Goal: Information Seeking & Learning: Learn about a topic

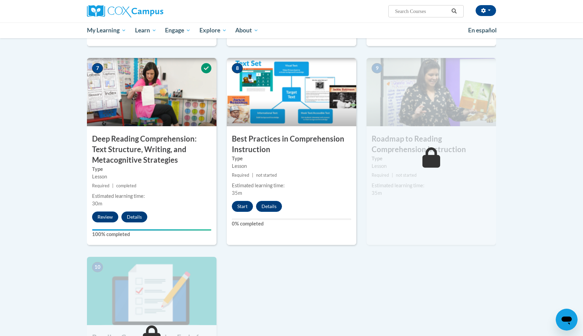
scroll to position [435, 0]
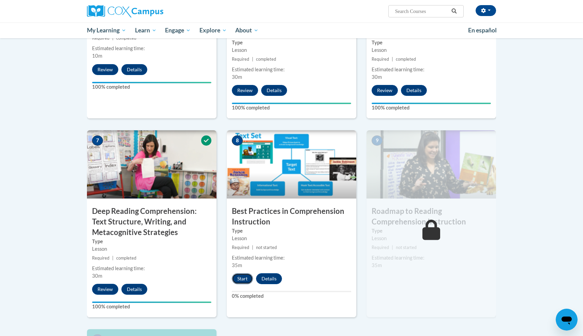
click at [243, 277] on button "Start" at bounding box center [242, 278] width 21 height 11
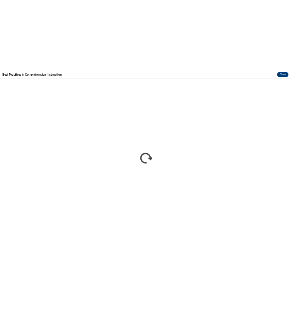
scroll to position [0, 0]
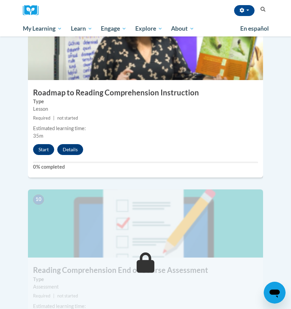
scroll to position [1693, 0]
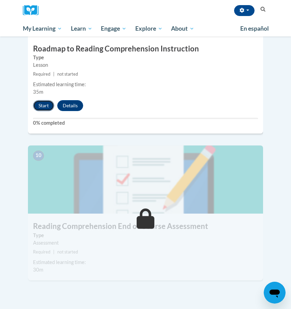
click at [44, 100] on button "Start" at bounding box center [43, 105] width 21 height 11
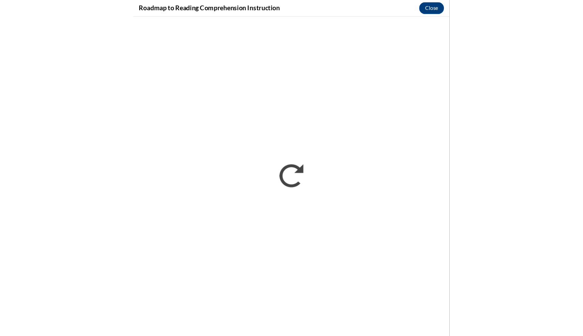
scroll to position [717, 0]
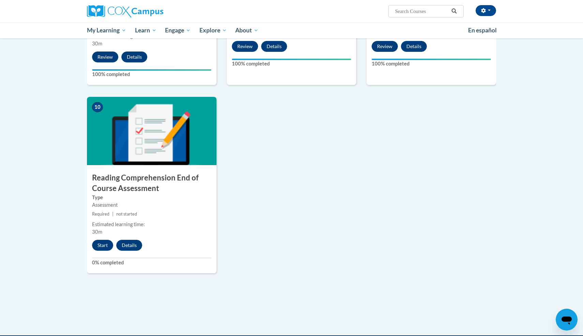
scroll to position [679, 0]
